Goal: Check status: Check status

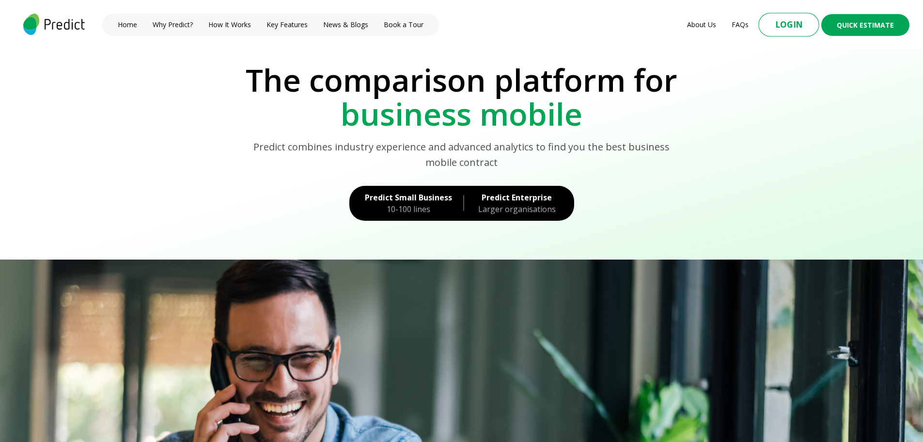
click at [782, 24] on button "Login" at bounding box center [789, 25] width 61 height 24
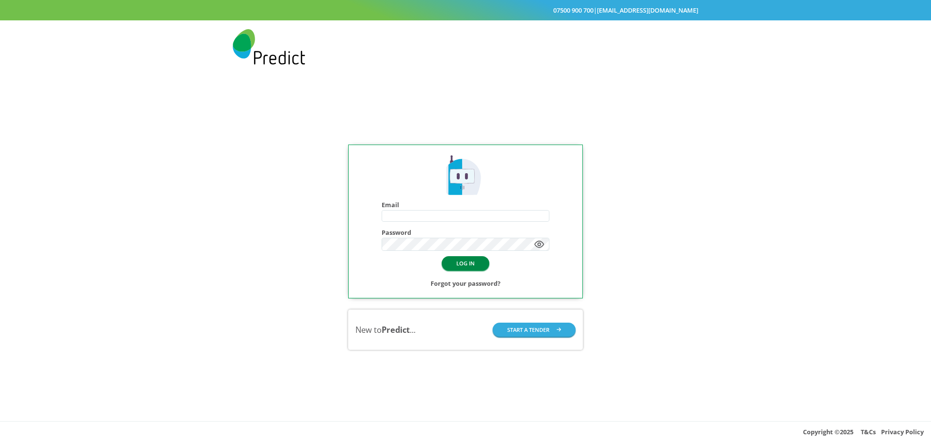
type input "**********"
click at [478, 266] on button "LOG IN" at bounding box center [466, 263] width 48 height 14
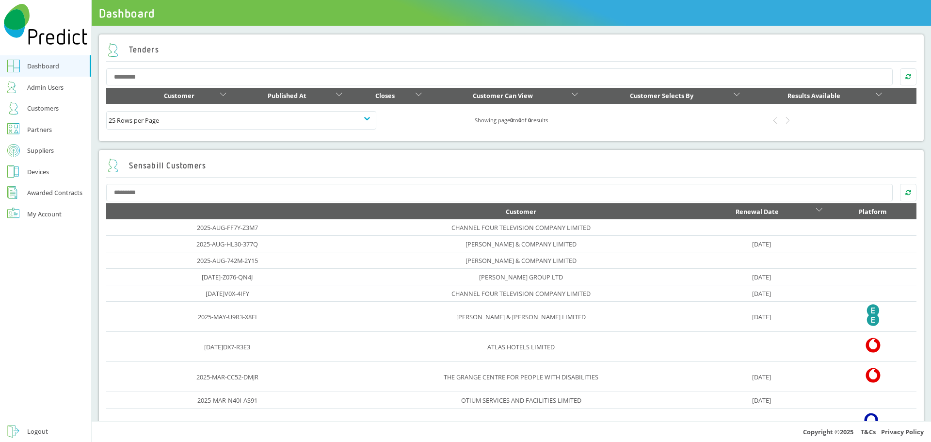
click at [49, 102] on link "Customers" at bounding box center [45, 107] width 91 height 21
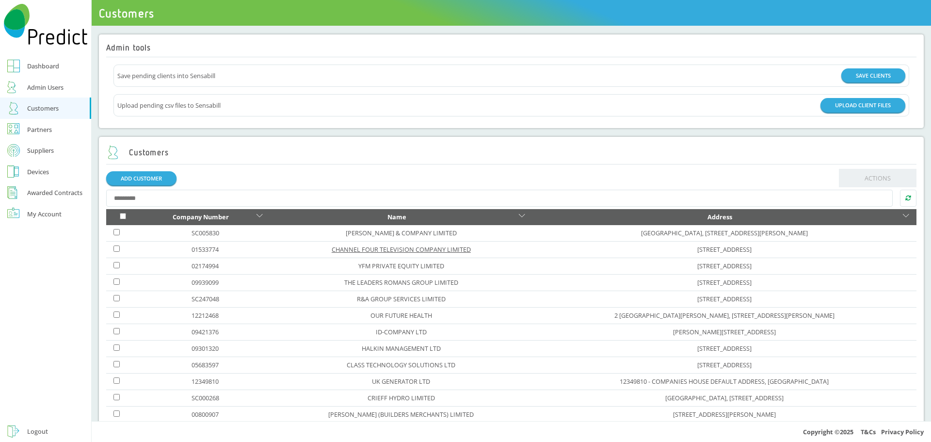
click at [352, 250] on link "CHANNEL FOUR TELEVISION COMPANY LIMITED" at bounding box center [401, 249] width 139 height 9
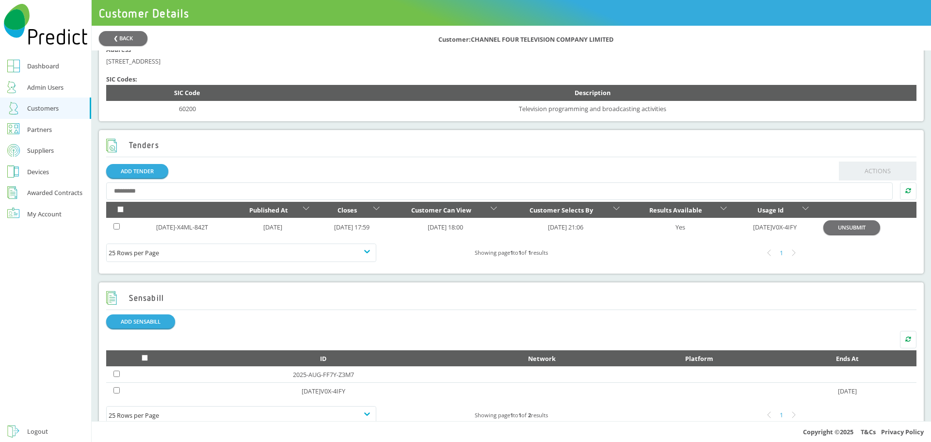
scroll to position [291, 0]
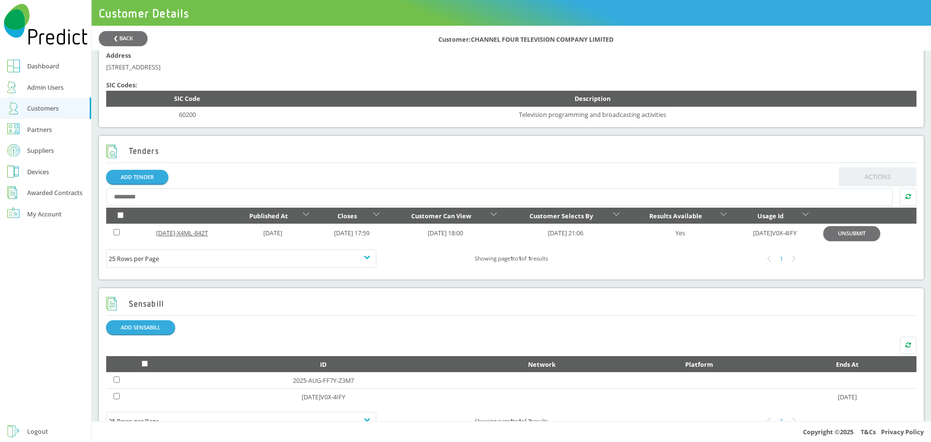
click at [183, 235] on link "[DATE]-X4ML-842T" at bounding box center [182, 232] width 52 height 9
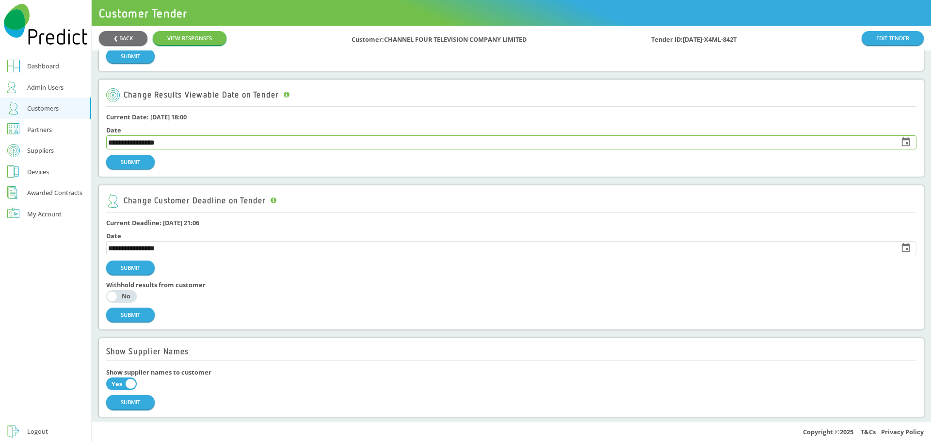
scroll to position [630, 0]
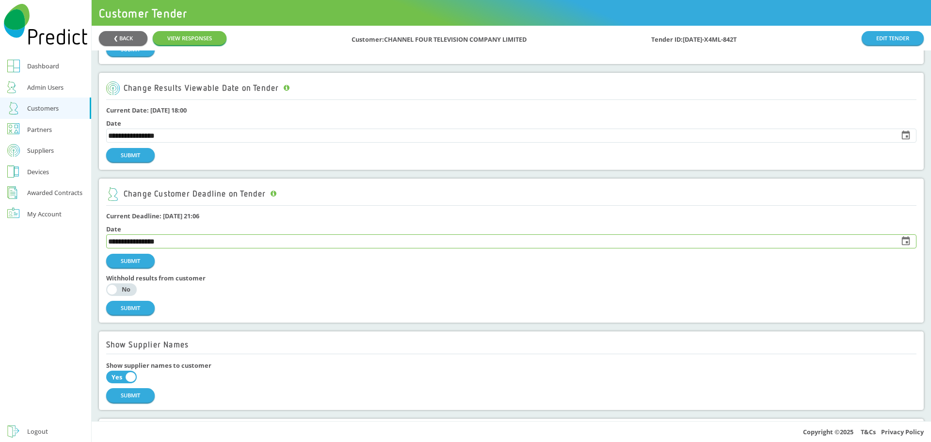
click at [189, 242] on input "**********" at bounding box center [500, 242] width 786 height 14
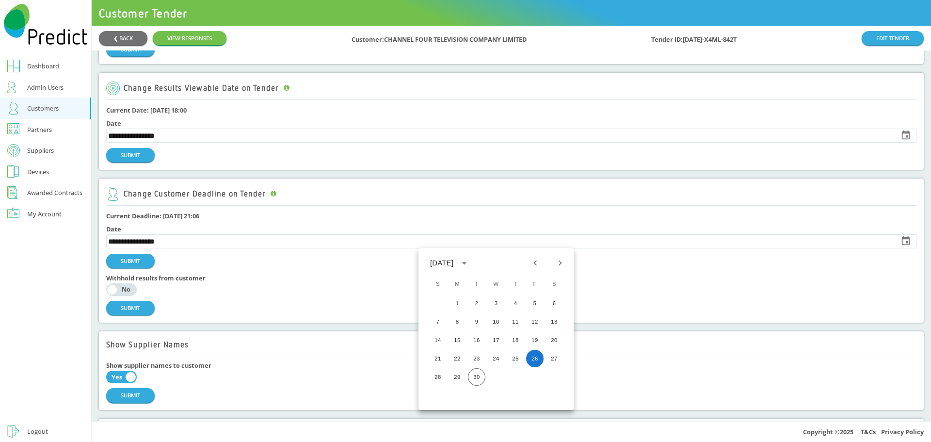
click at [558, 262] on icon "Next month" at bounding box center [560, 262] width 11 height 11
click at [534, 304] on button "3" at bounding box center [534, 302] width 17 height 17
type input "**********"
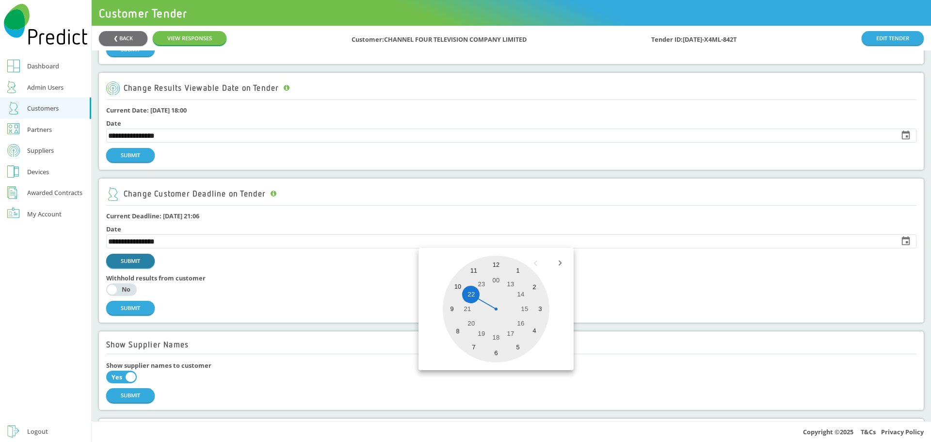
click at [136, 261] on button "SUBMIT" at bounding box center [130, 261] width 48 height 14
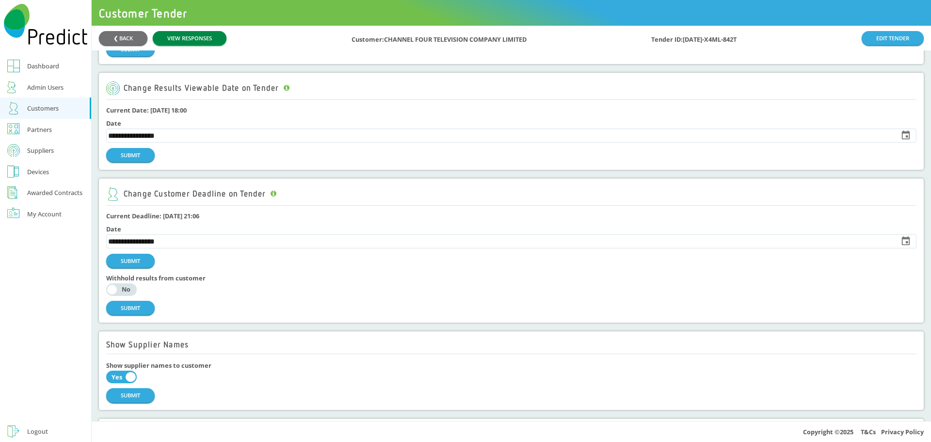
click at [191, 39] on link "VIEW RESPONSES" at bounding box center [190, 38] width 74 height 14
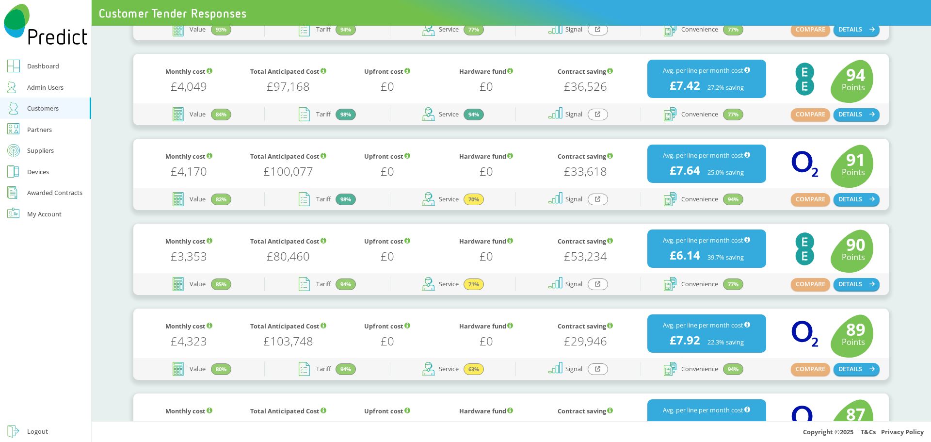
scroll to position [291, 0]
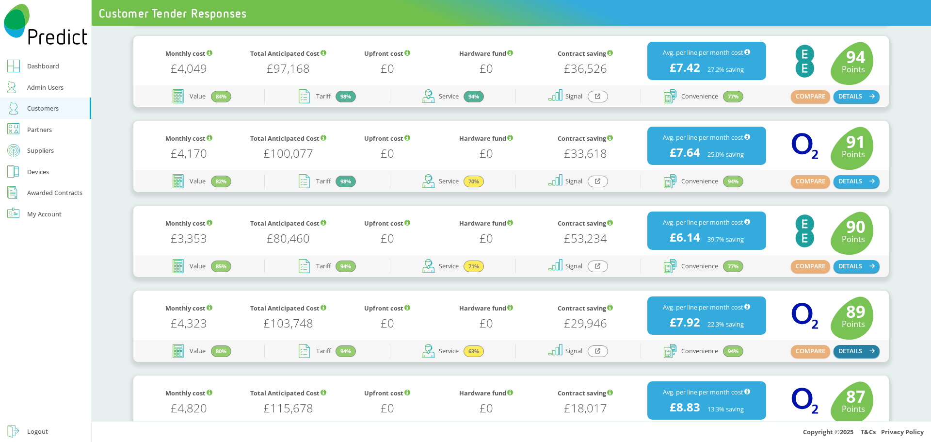
click at [854, 352] on button "DETAILS" at bounding box center [856, 351] width 47 height 13
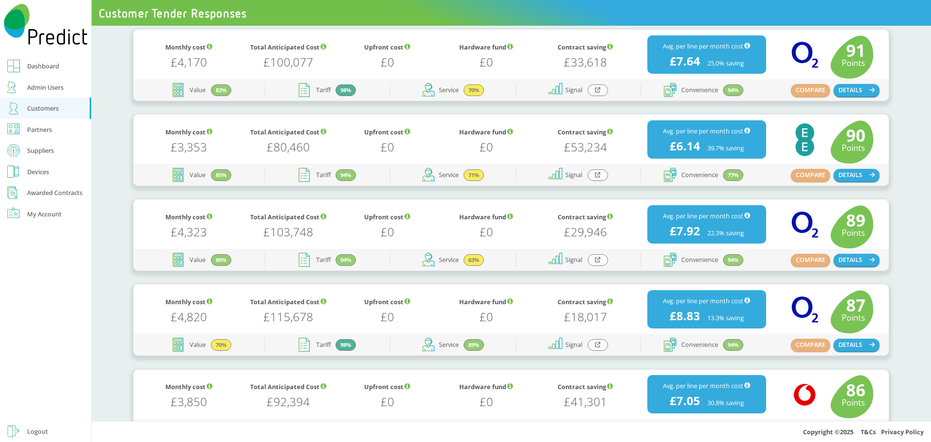
scroll to position [388, 0]
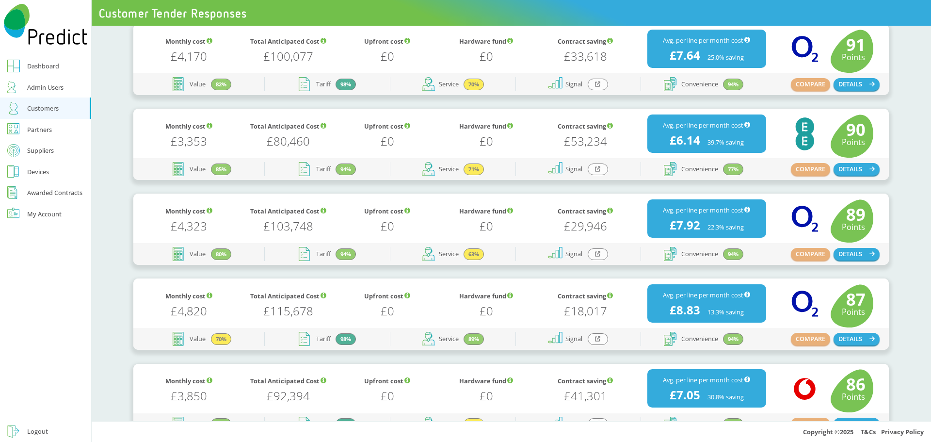
click at [233, 268] on div "Monthly cost £4,323 Total Anticipated Cost £103,748 Upfront cost £0 Hardware fu…" at bounding box center [512, 234] width 840 height 83
click at [869, 336] on icon "button" at bounding box center [871, 338] width 5 height 6
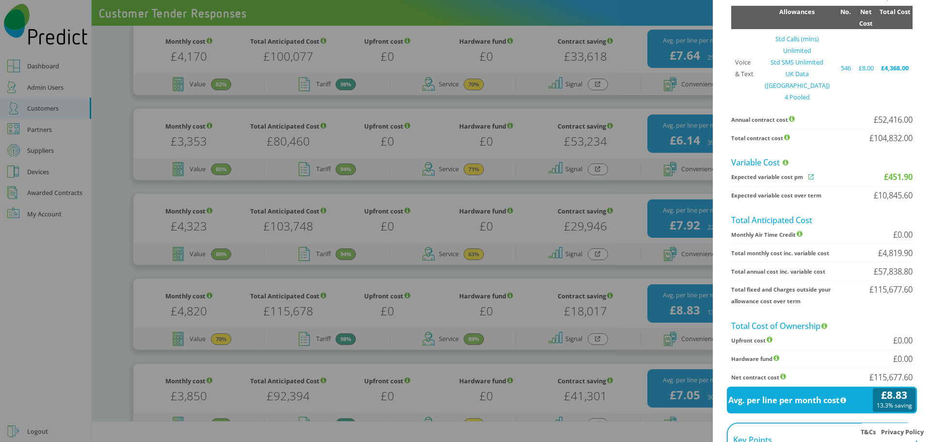
scroll to position [194, 0]
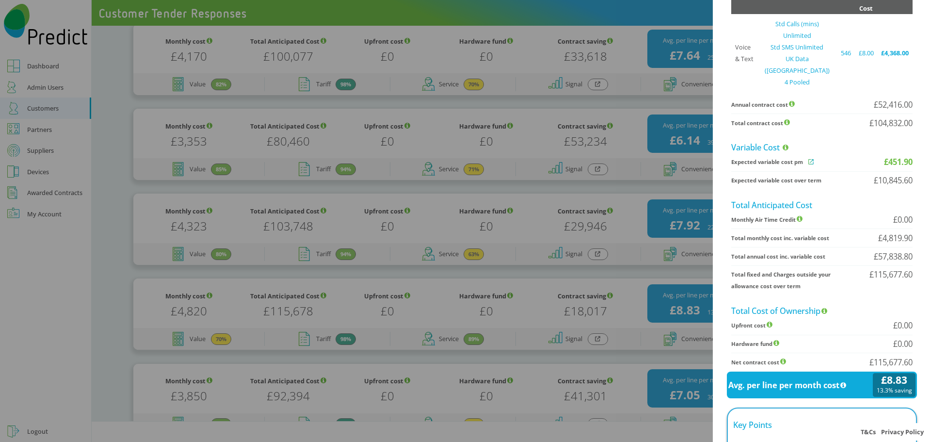
click at [804, 158] on icon at bounding box center [811, 161] width 14 height 7
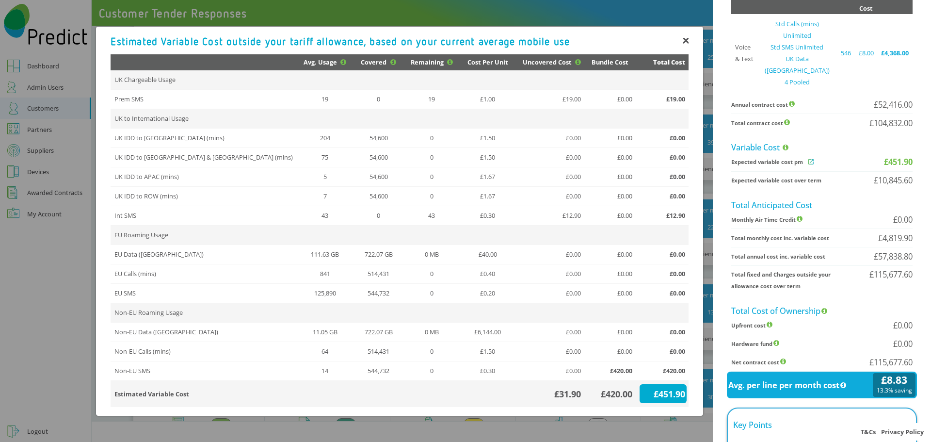
click at [619, 370] on td "£420.00" at bounding box center [609, 370] width 51 height 19
click at [614, 391] on div "£420.00" at bounding box center [611, 394] width 46 height 12
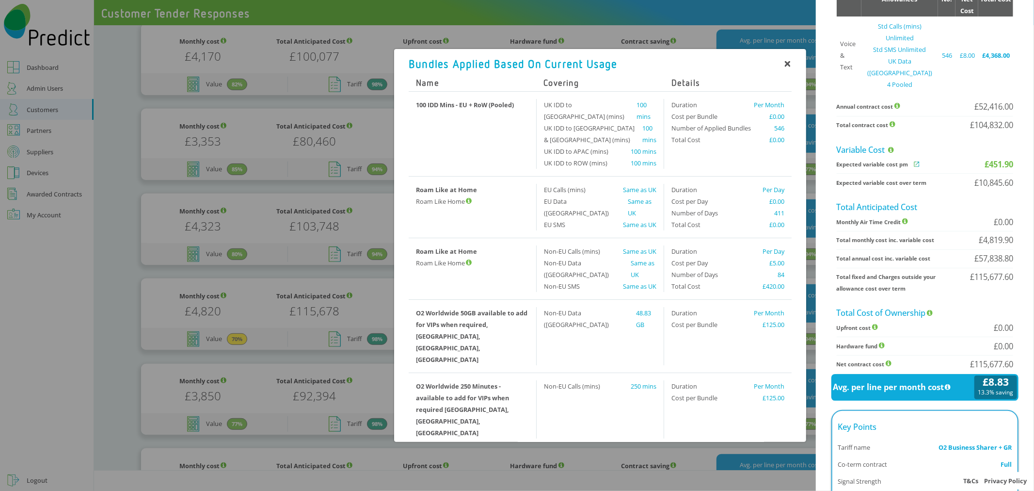
drag, startPoint x: 906, startPoint y: 23, endPoint x: 670, endPoint y: 457, distance: 493.7
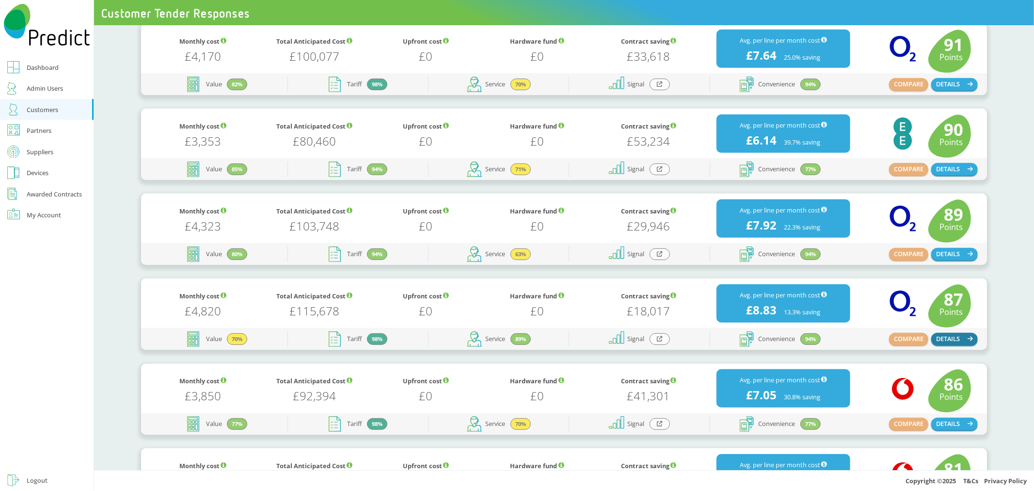
click at [930, 340] on button "DETAILS" at bounding box center [954, 339] width 47 height 13
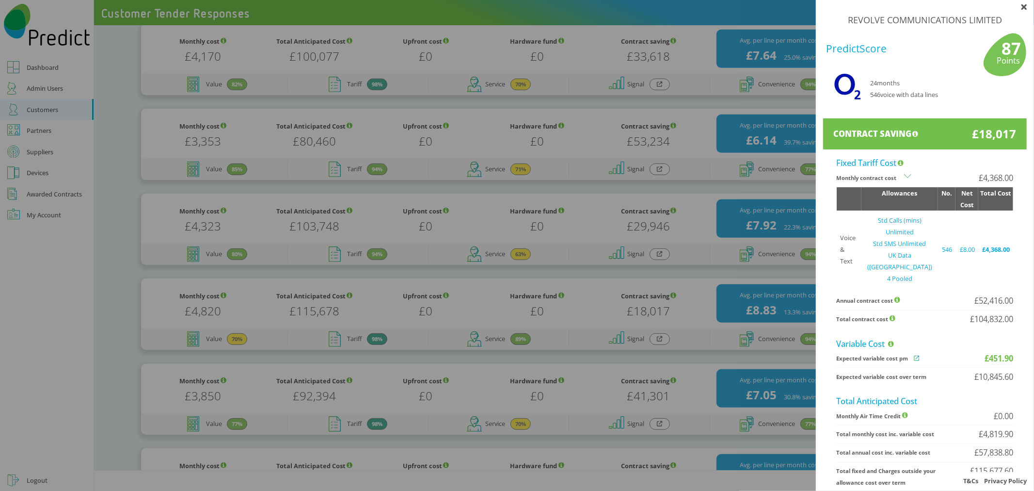
click at [909, 354] on icon at bounding box center [917, 357] width 16 height 7
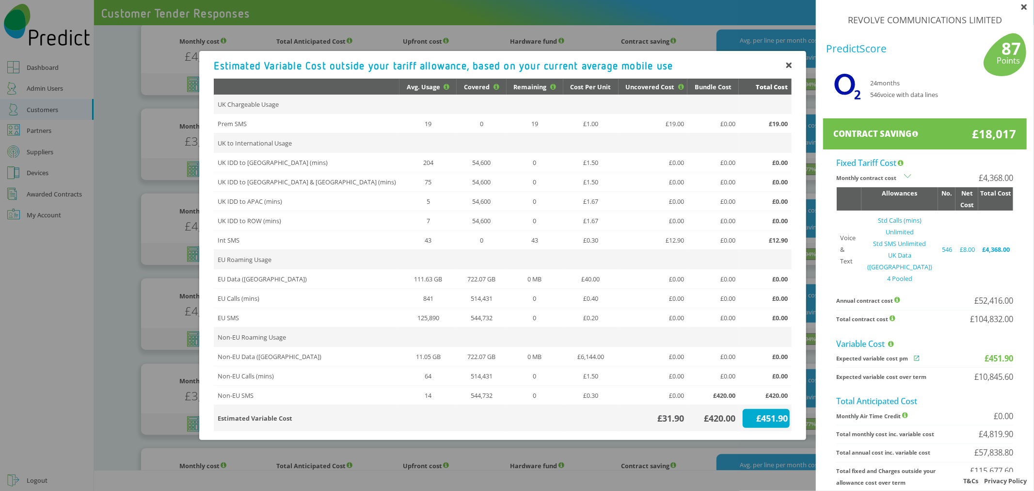
click at [719, 417] on div "£420.00" at bounding box center [714, 418] width 46 height 12
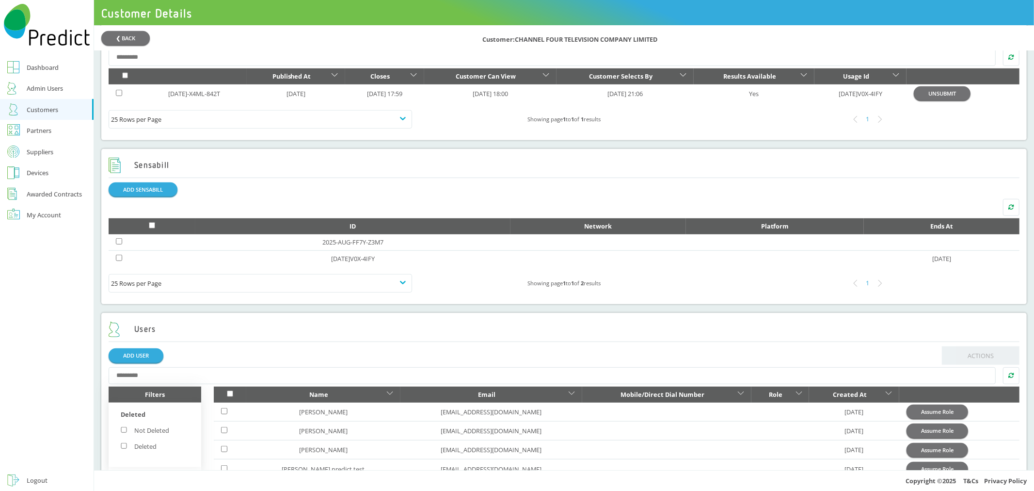
scroll to position [492, 0]
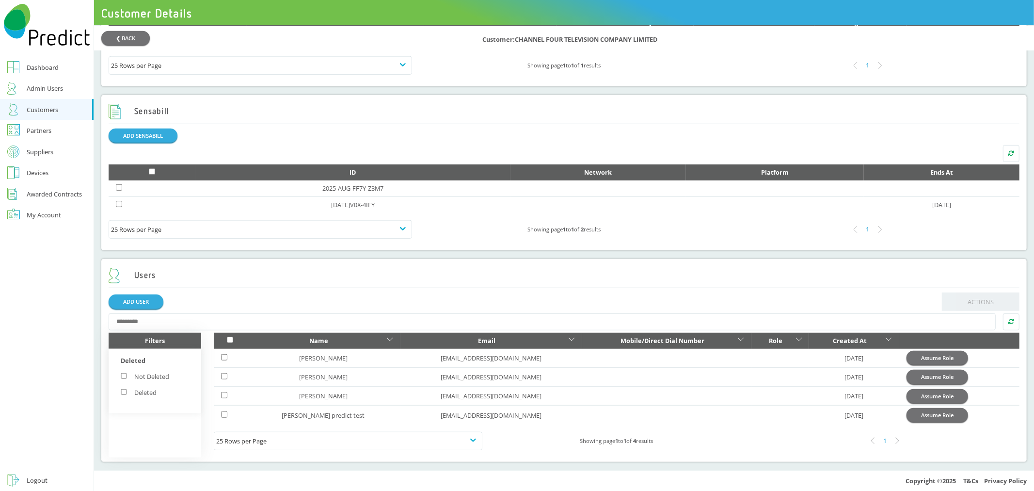
drag, startPoint x: 921, startPoint y: 359, endPoint x: 569, endPoint y: 50, distance: 468.5
click at [921, 359] on button "Assume Role" at bounding box center [937, 357] width 62 height 14
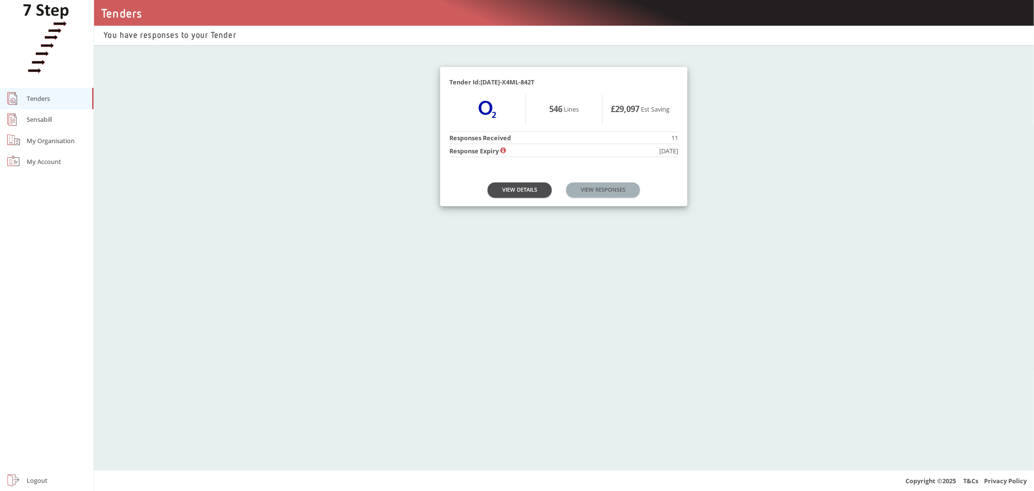
click at [599, 189] on link "VIEW RESPONSES" at bounding box center [603, 189] width 74 height 14
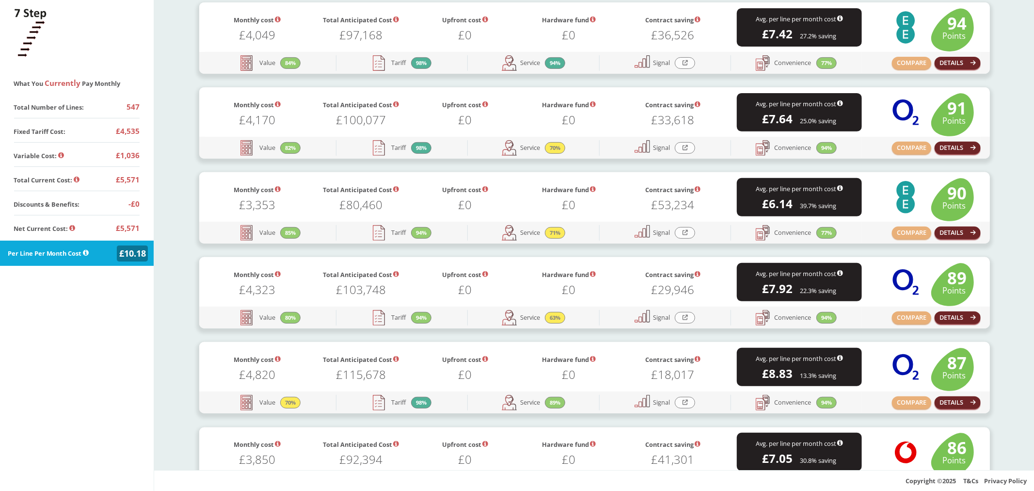
scroll to position [323, 0]
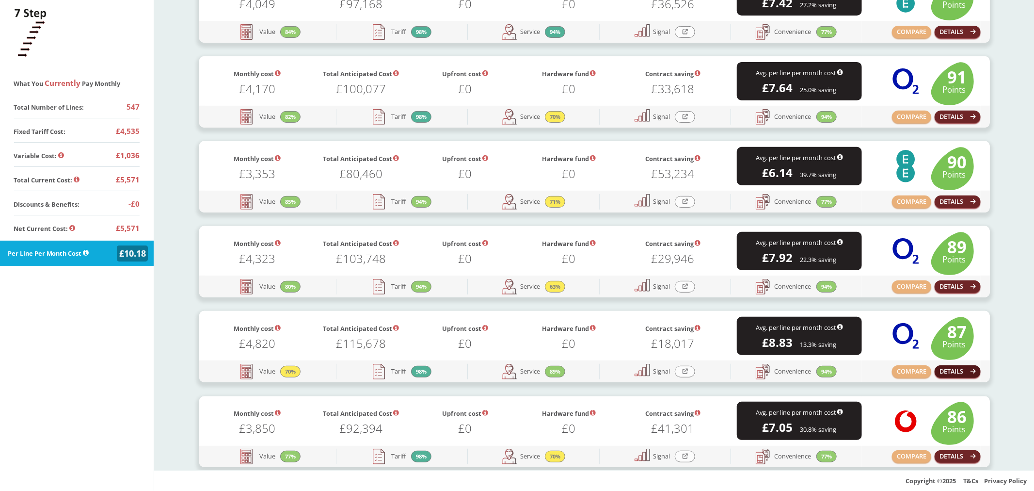
click at [940, 367] on button "DETAILS" at bounding box center [958, 371] width 47 height 13
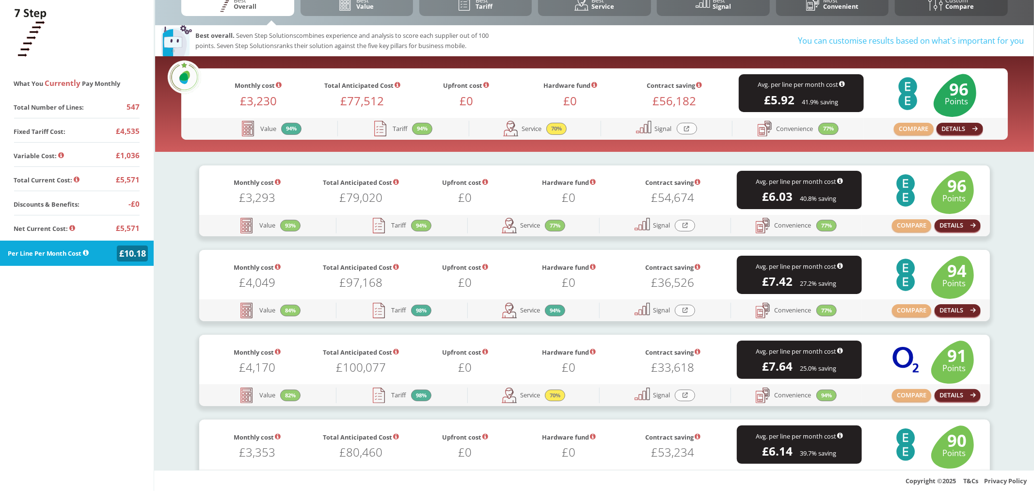
scroll to position [0, 0]
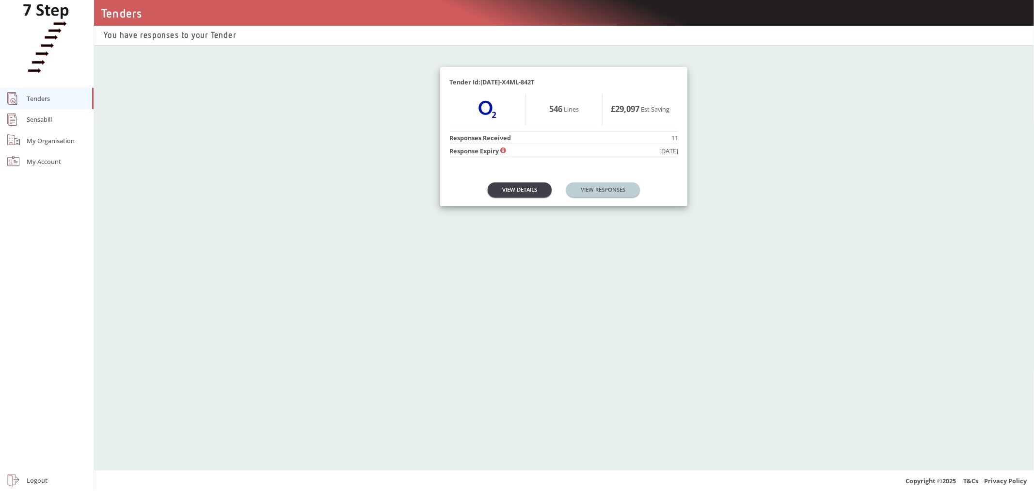
click at [525, 192] on link "VIEW DETAILS" at bounding box center [520, 189] width 64 height 14
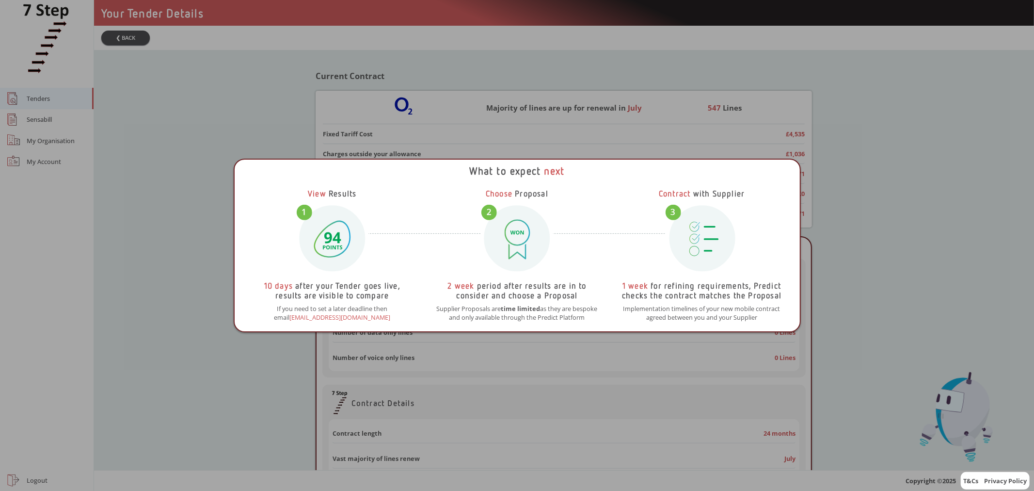
click at [219, 113] on div "What to expect next View Results 10 days after your Tender goes live, results a…" at bounding box center [517, 245] width 1034 height 491
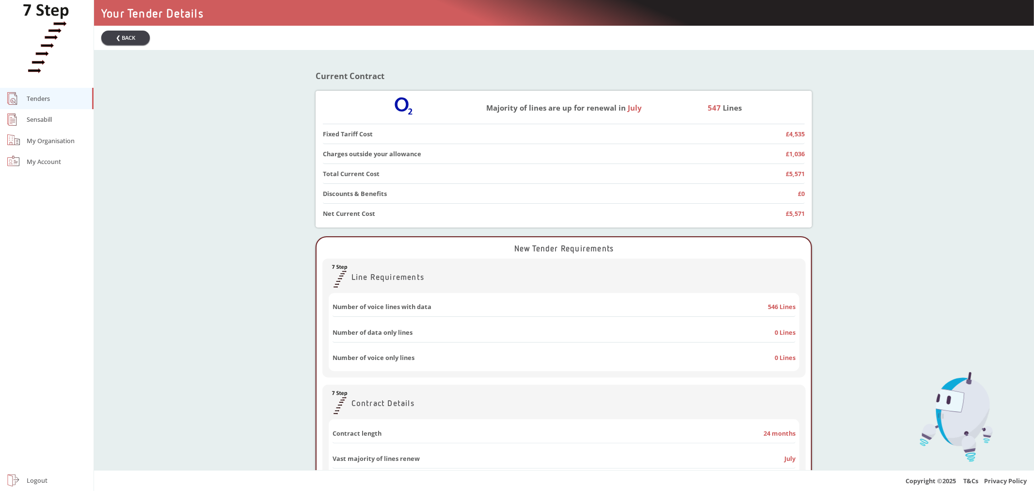
click at [125, 35] on button "❮ BACK" at bounding box center [125, 38] width 48 height 14
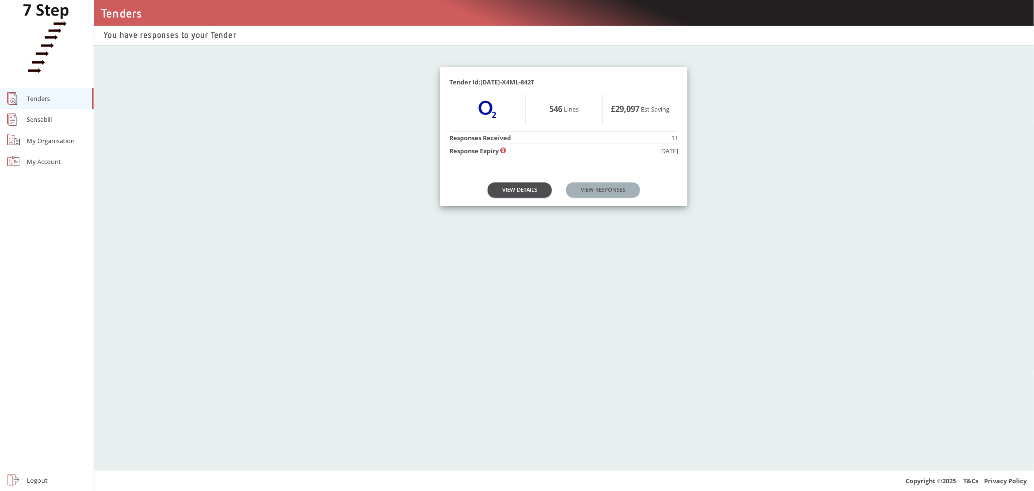
click at [598, 192] on link "VIEW RESPONSES" at bounding box center [603, 189] width 74 height 14
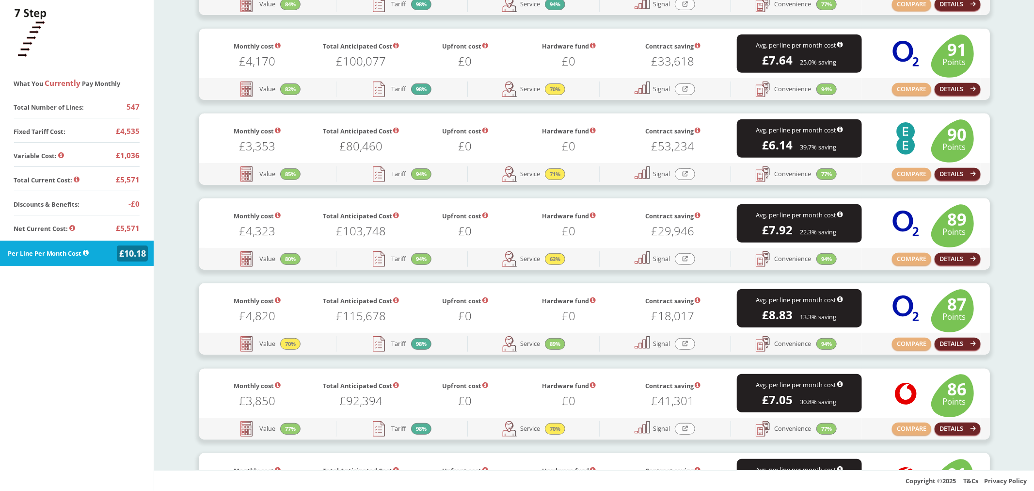
scroll to position [377, 0]
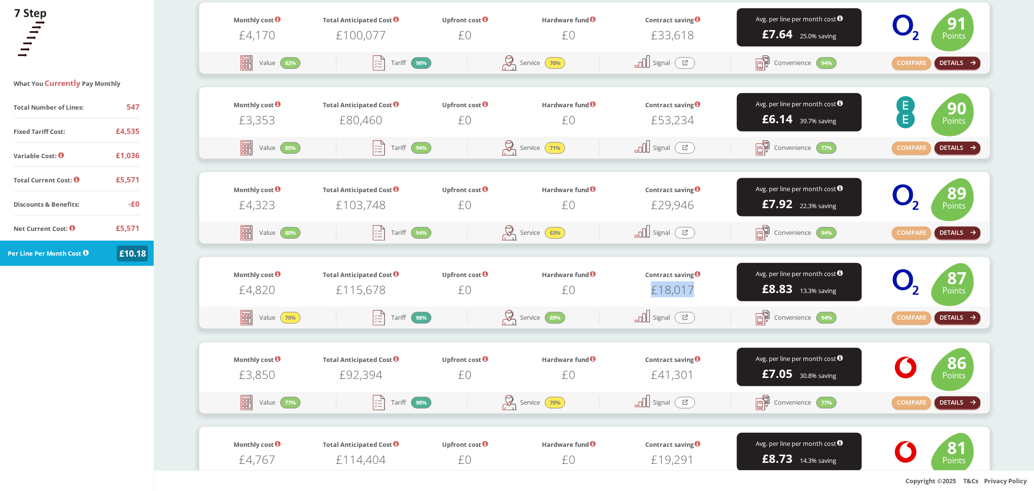
drag, startPoint x: 646, startPoint y: 293, endPoint x: 700, endPoint y: 293, distance: 54.3
click at [700, 293] on h1 "£18,017" at bounding box center [673, 287] width 104 height 15
click at [696, 291] on h1 "£18,017" at bounding box center [673, 287] width 104 height 15
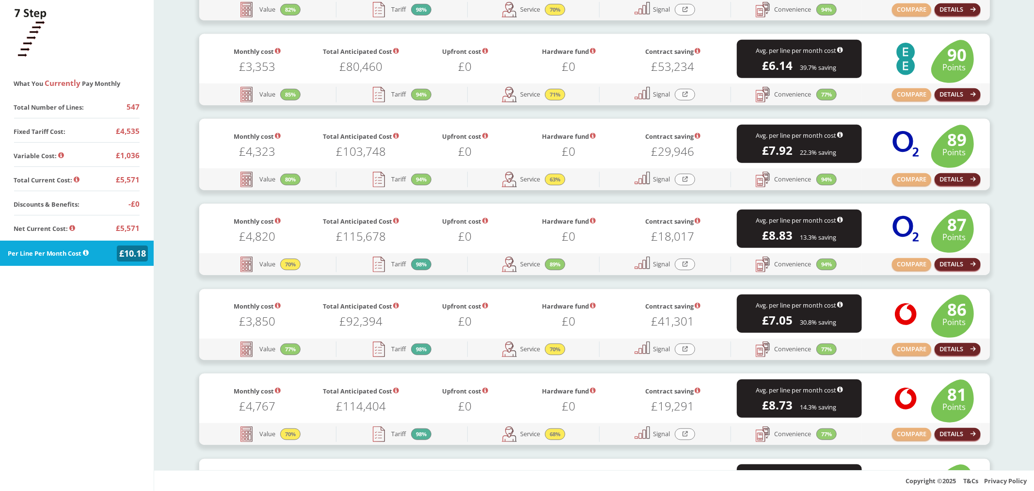
scroll to position [430, 0]
drag, startPoint x: 696, startPoint y: 236, endPoint x: 641, endPoint y: 235, distance: 54.8
click at [641, 235] on h1 "£18,017" at bounding box center [673, 233] width 104 height 15
click at [622, 228] on h1 "£18,017" at bounding box center [673, 233] width 104 height 15
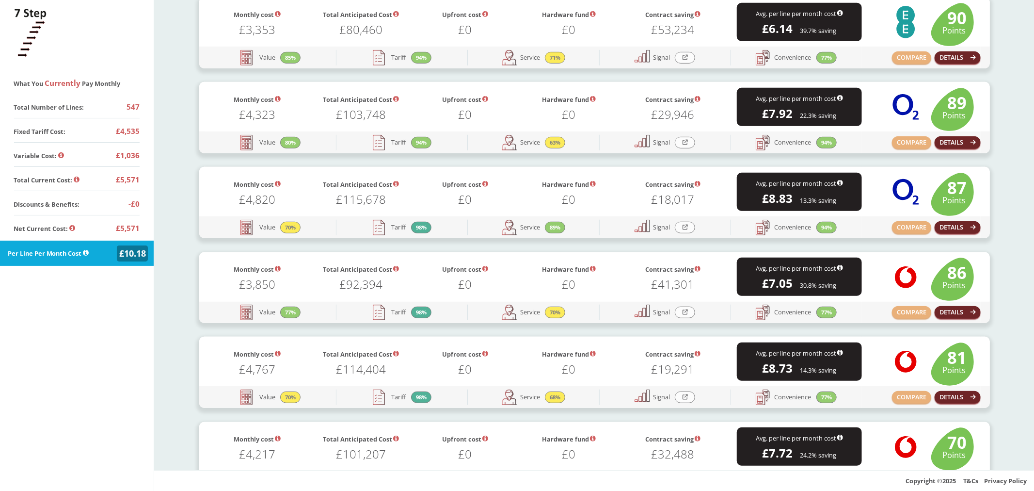
scroll to position [485, 0]
